Goal: Ask a question: Seek information or help from site administrators or community

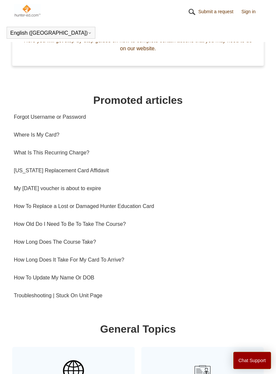
scroll to position [243, 0]
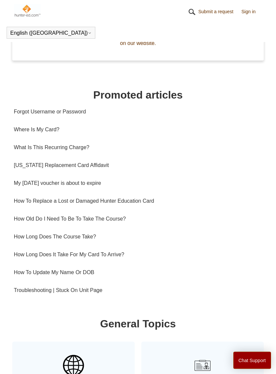
click at [156, 201] on link "How To Replace a Lost or Damaged Hunter Education Card" at bounding box center [138, 202] width 249 height 18
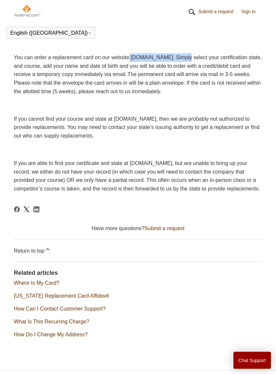
scroll to position [151, 0]
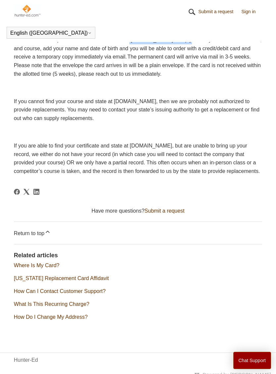
click at [35, 307] on link "What Is This Recurring Charge?" at bounding box center [51, 305] width 75 height 6
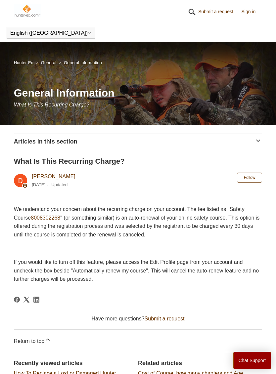
click at [26, 12] on img at bounding box center [27, 10] width 27 height 13
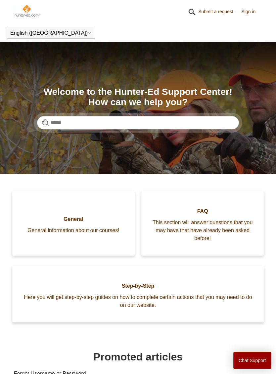
click at [27, 9] on img at bounding box center [27, 10] width 27 height 13
click at [224, 10] on link "Submit a request" at bounding box center [219, 11] width 42 height 7
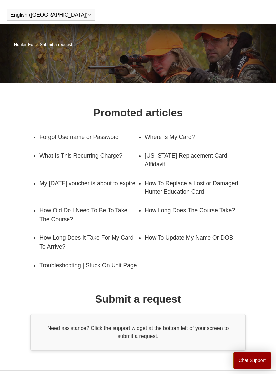
scroll to position [38, 0]
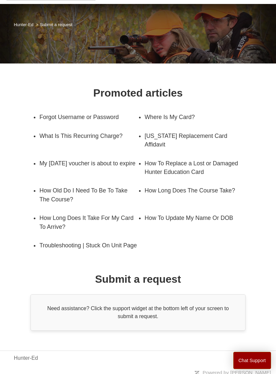
click at [178, 320] on div "Need assistance? Click the support widget at the bottom left of your screen to …" at bounding box center [137, 313] width 215 height 36
click at [252, 369] on button "Chat Support" at bounding box center [252, 360] width 38 height 17
click at [265, 166] on div "Promoted articles Forgot Username or Password Where Is My Card? What Is This Re…" at bounding box center [138, 201] width 276 height 259
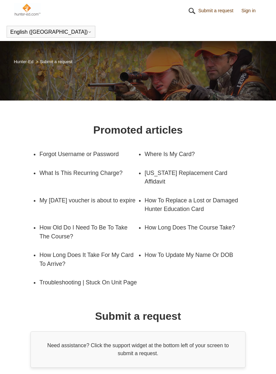
scroll to position [0, 0]
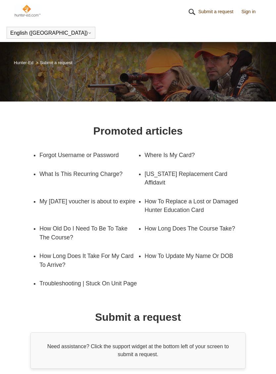
click at [26, 11] on img at bounding box center [27, 10] width 27 height 13
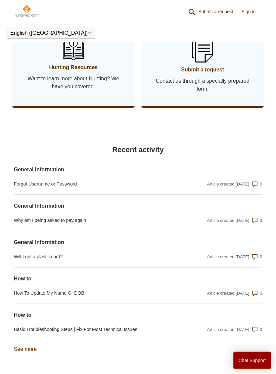
scroll to position [651, 0]
click at [242, 78] on span "Contact us through a specially prepared form." at bounding box center [202, 85] width 103 height 16
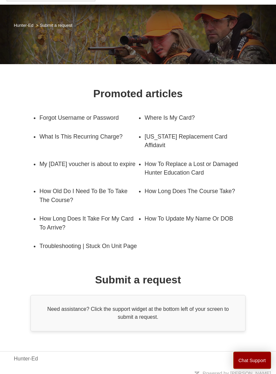
scroll to position [38, 0]
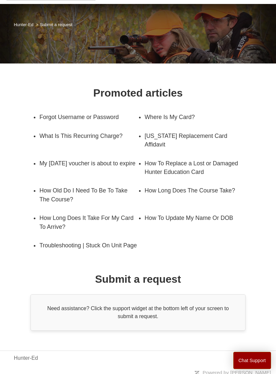
click at [56, 247] on link "Troubleshooting | Stuck On Unit Page" at bounding box center [88, 245] width 99 height 19
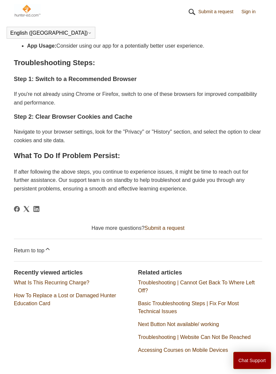
scroll to position [251, 0]
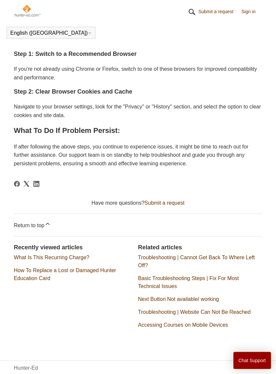
click at [172, 200] on link "Submit a request" at bounding box center [165, 203] width 40 height 6
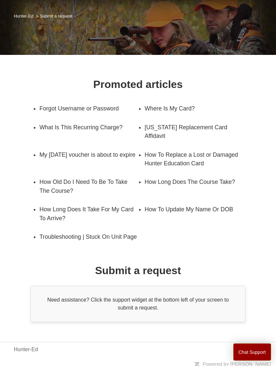
scroll to position [38, 0]
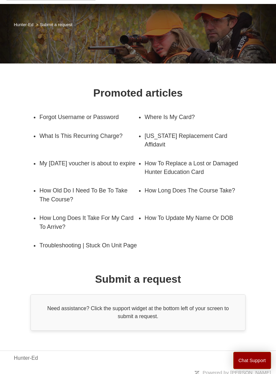
click at [104, 331] on div "Need assistance? Click the support widget at the bottom left of your screen to …" at bounding box center [137, 313] width 215 height 36
click at [136, 310] on div "Need assistance? Click the support widget at the bottom left of your screen to …" at bounding box center [137, 313] width 215 height 36
click at [153, 316] on div "Need assistance? Click the support widget at the bottom left of your screen to …" at bounding box center [137, 313] width 215 height 36
click at [80, 315] on div "Need assistance? Click the support widget at the bottom left of your screen to …" at bounding box center [137, 313] width 215 height 36
click at [168, 318] on div "Need assistance? Click the support widget at the bottom left of your screen to …" at bounding box center [137, 313] width 215 height 36
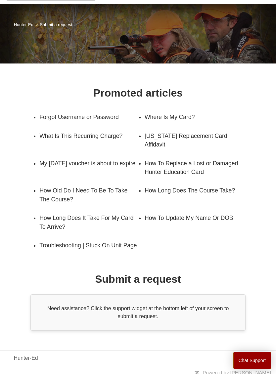
click at [221, 295] on div "Promoted articles Forgot Username or Password Where Is My Card? What Is This Re…" at bounding box center [138, 201] width 249 height 259
click at [249, 368] on button "Chat Support" at bounding box center [252, 360] width 38 height 17
